Goal: Information Seeking & Learning: Learn about a topic

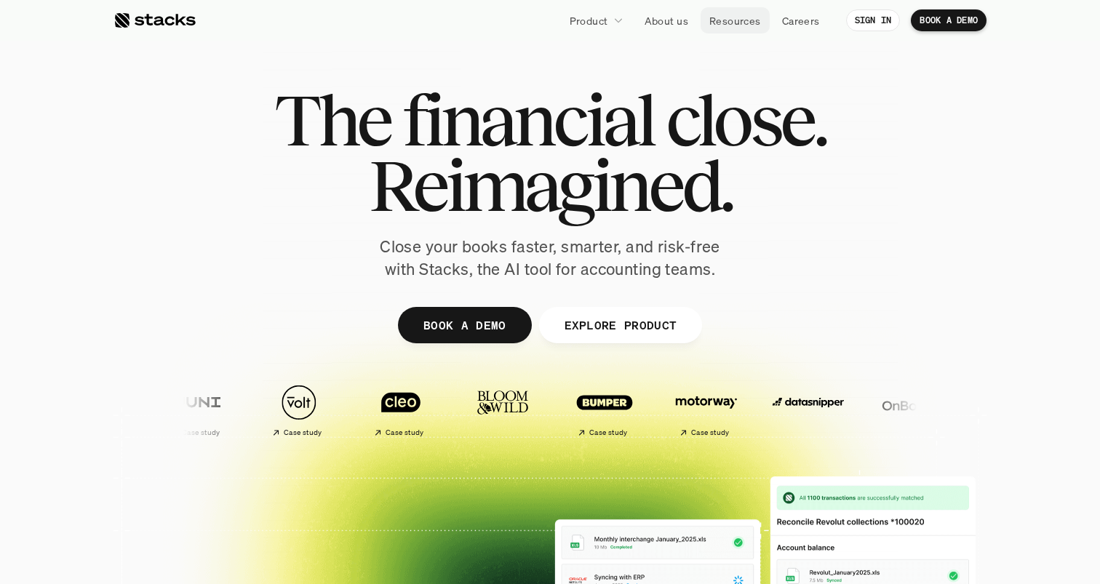
click at [738, 21] on p "Resources" at bounding box center [735, 20] width 52 height 15
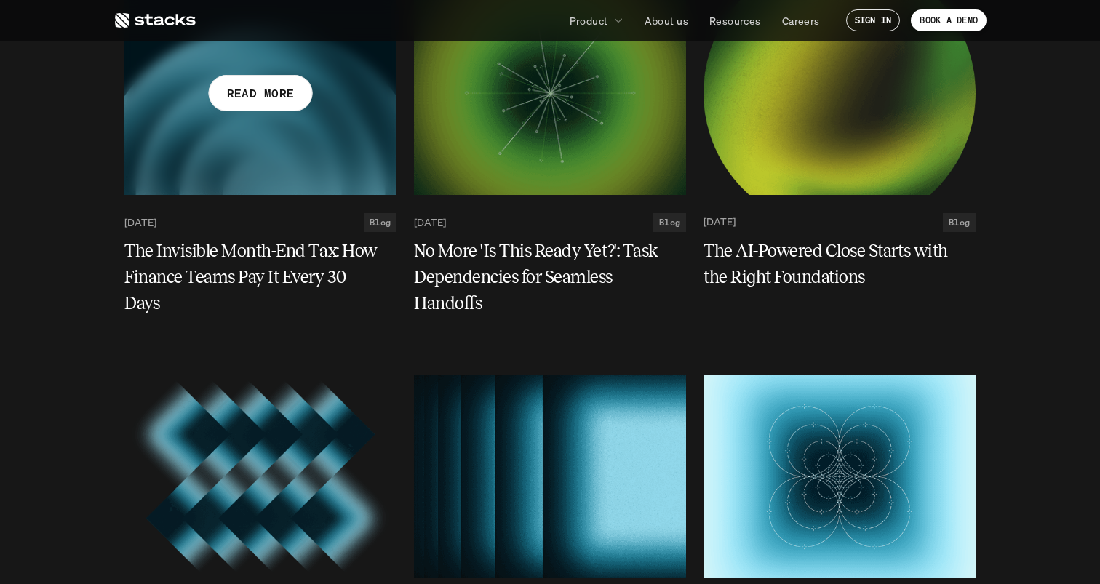
scroll to position [273, 0]
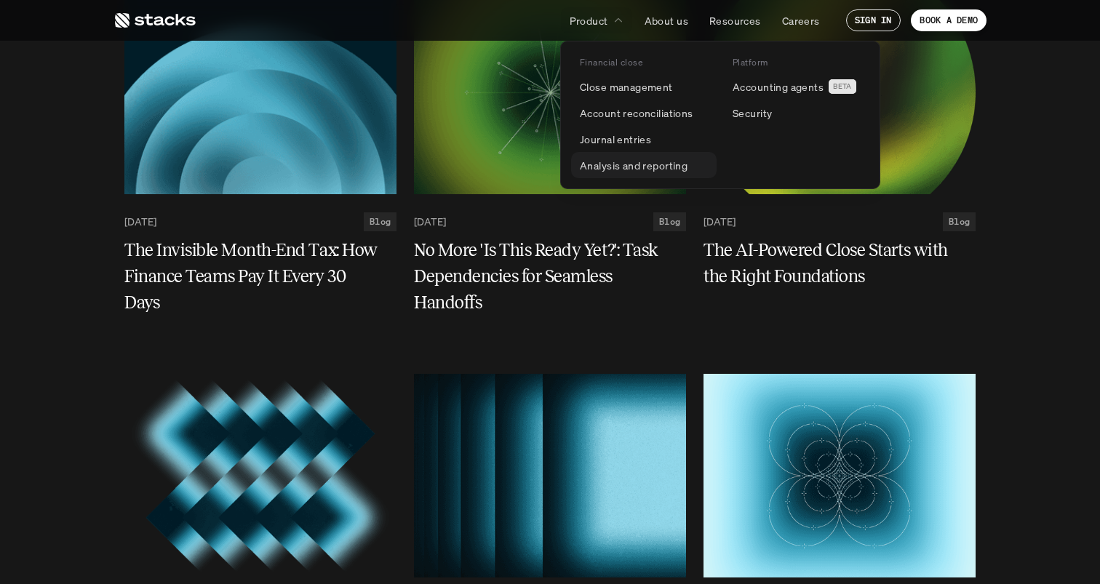
click at [610, 167] on p "Analysis and reporting" at bounding box center [634, 165] width 108 height 15
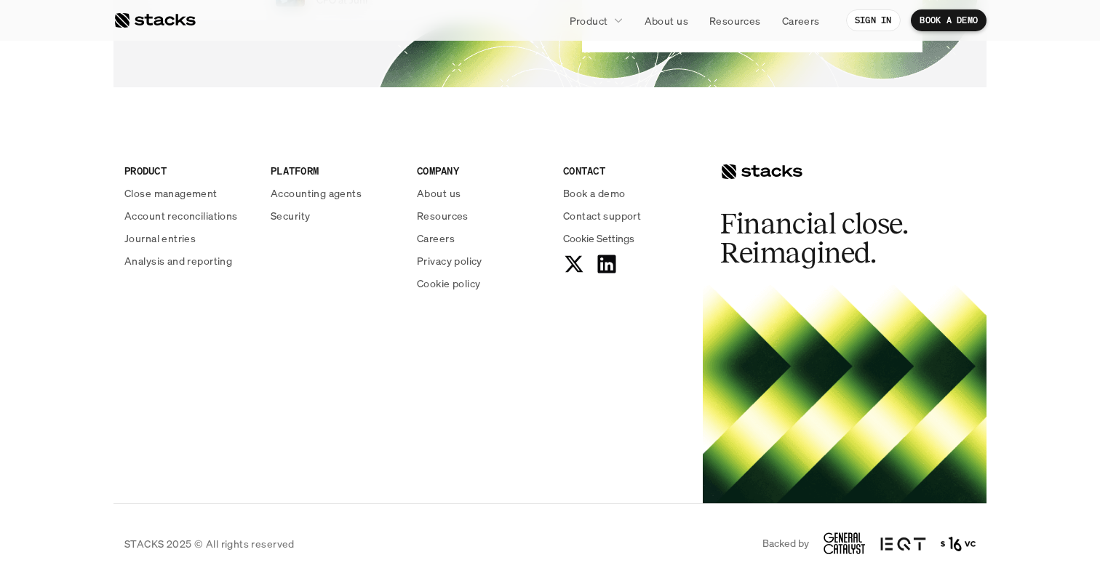
scroll to position [3817, 0]
click at [290, 223] on p "Security" at bounding box center [290, 215] width 39 height 15
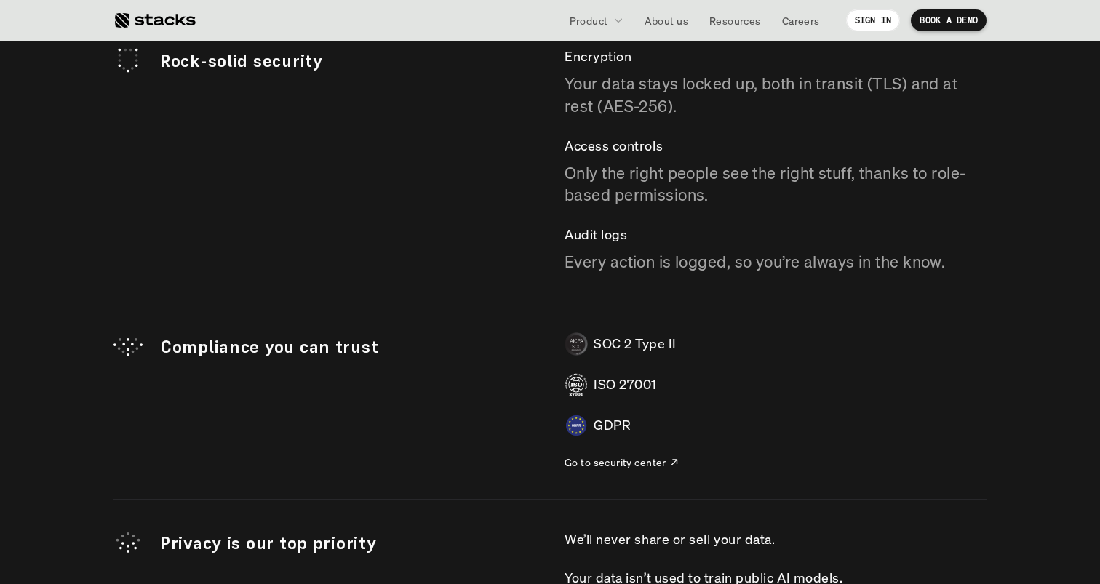
scroll to position [4101, 0]
click at [595, 460] on p "Go to security center" at bounding box center [615, 460] width 102 height 15
click at [737, 15] on p "Resources" at bounding box center [735, 20] width 52 height 15
click at [737, 20] on p "Resources" at bounding box center [735, 20] width 52 height 15
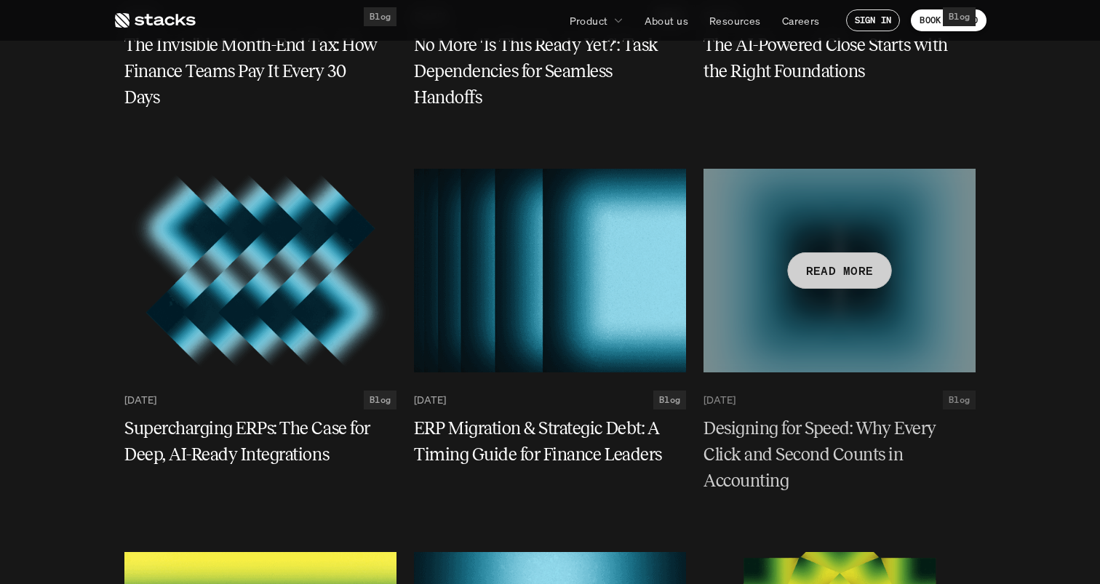
scroll to position [2532, 0]
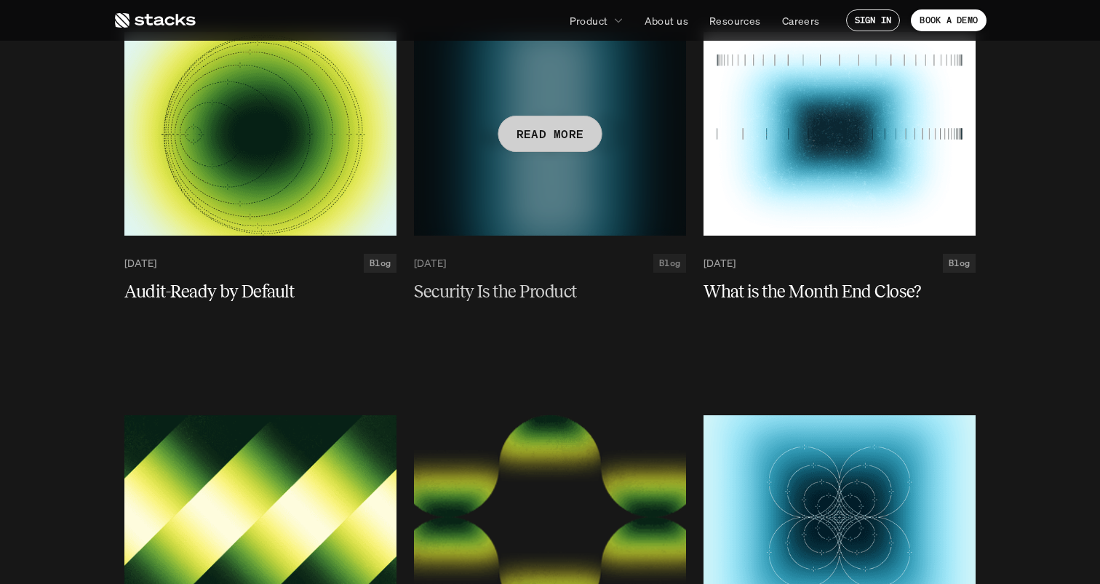
click at [527, 116] on div "READ MORE" at bounding box center [550, 134] width 104 height 36
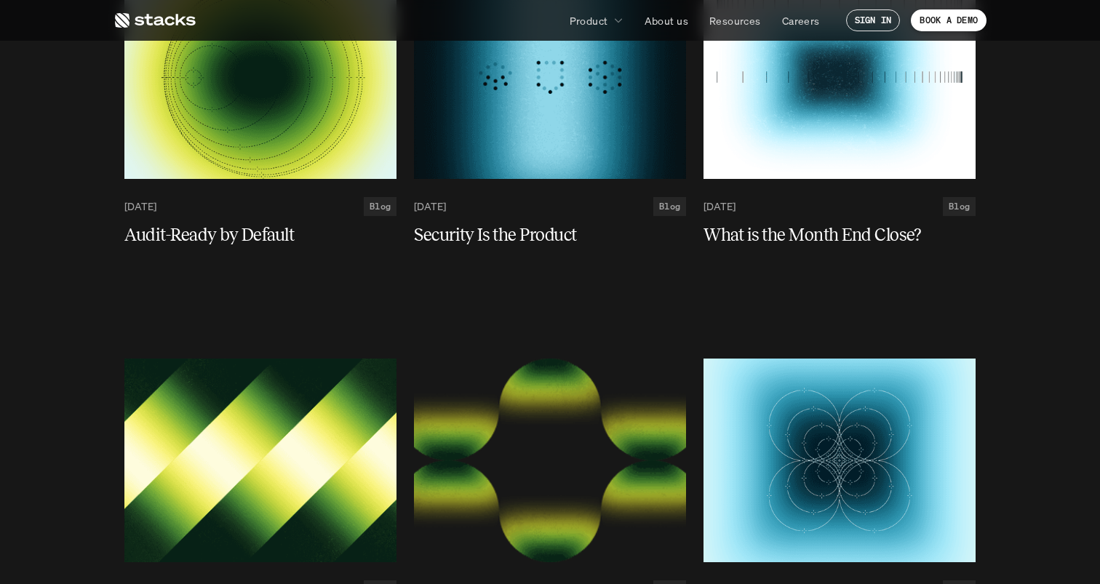
scroll to position [2590, 0]
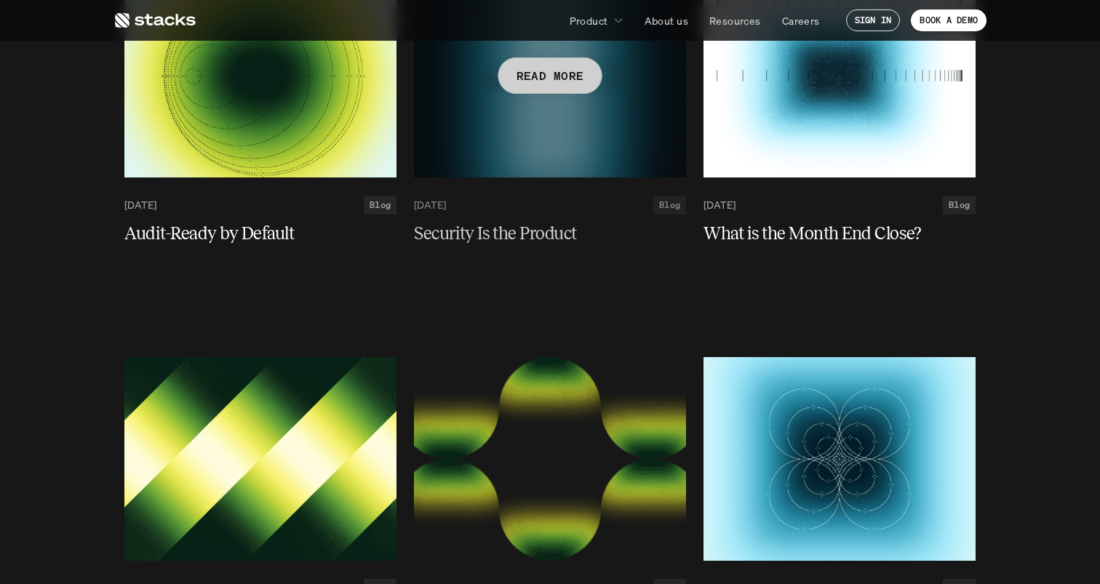
click at [495, 234] on h5 "Security Is the Product" at bounding box center [541, 233] width 255 height 26
